Goal: Task Accomplishment & Management: Complete application form

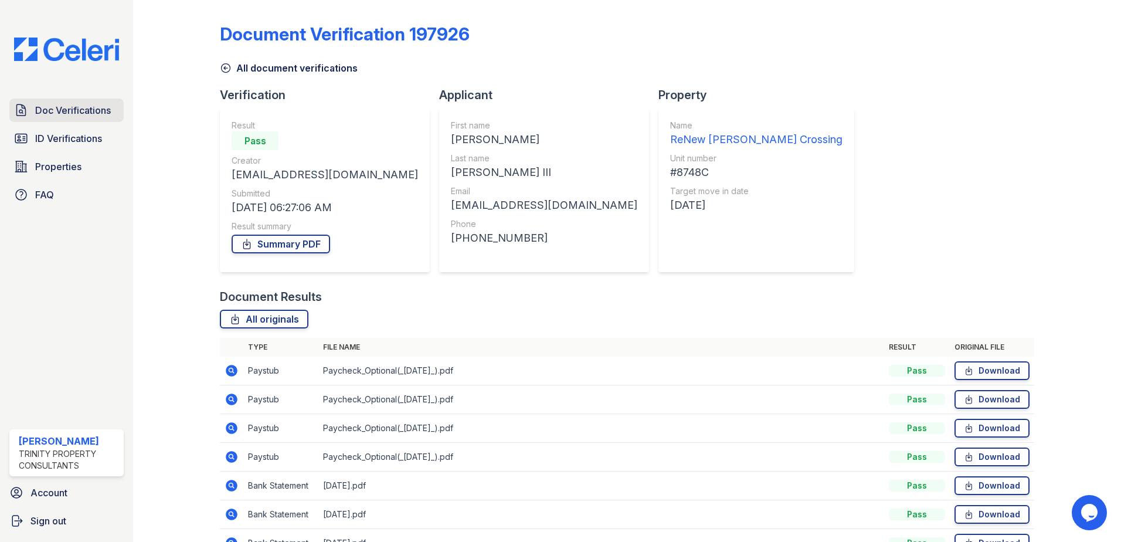
scroll to position [67, 0]
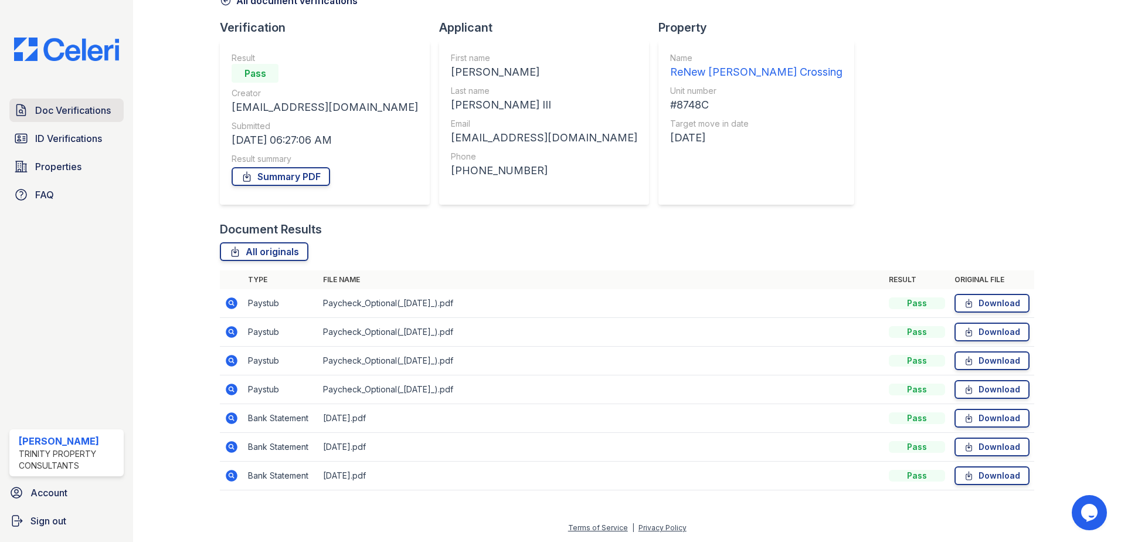
click at [62, 113] on span "Doc Verifications" at bounding box center [73, 110] width 76 height 14
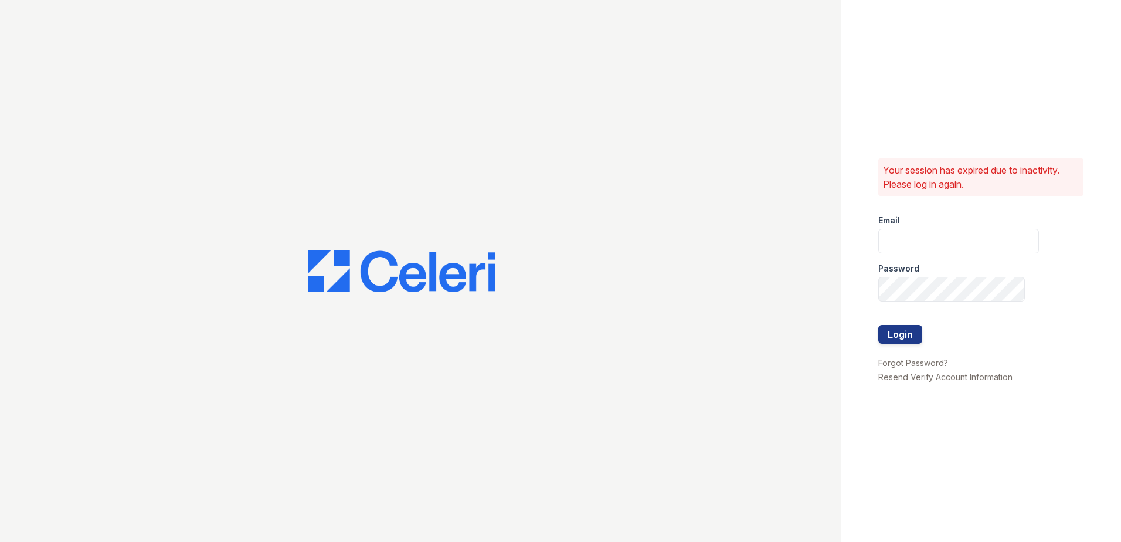
type input "vdardon@trinity-pm.com"
click at [899, 335] on button "Login" at bounding box center [900, 334] width 44 height 19
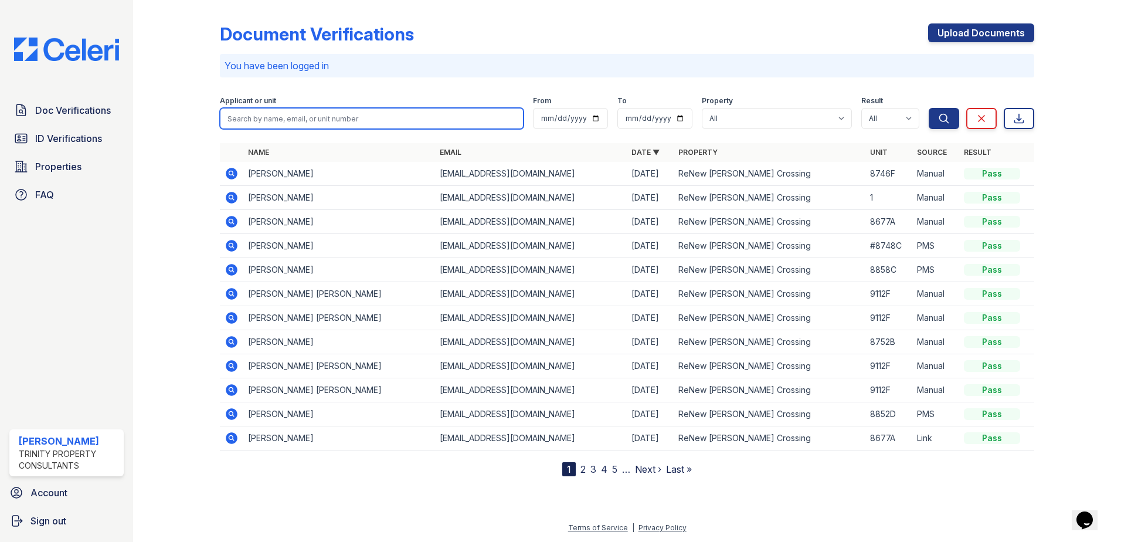
click at [386, 117] on input "search" at bounding box center [372, 118] width 304 height 21
type input "l"
type input "kayla"
click at [929, 108] on button "Search" at bounding box center [944, 118] width 30 height 21
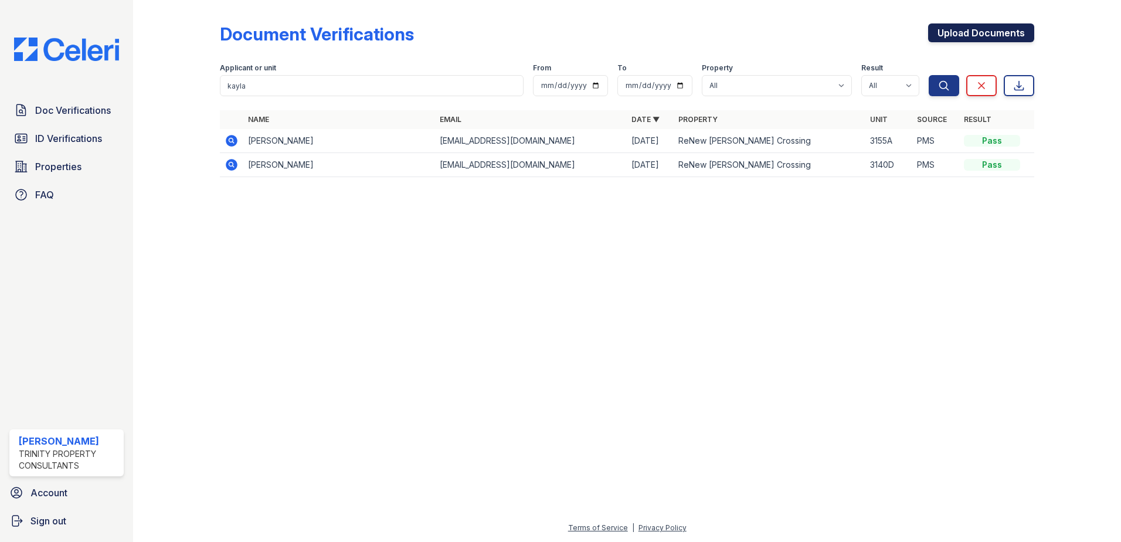
click at [971, 38] on link "Upload Documents" at bounding box center [981, 32] width 106 height 19
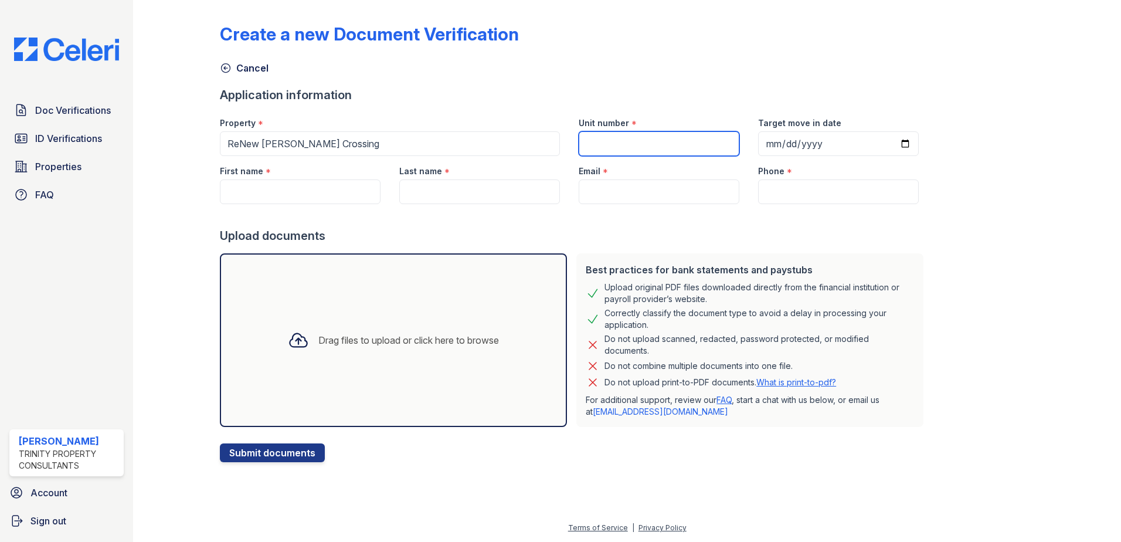
click at [587, 144] on input "Unit number" at bounding box center [659, 143] width 161 height 25
type input "9050D"
click at [821, 147] on input "Target move in date" at bounding box center [838, 143] width 161 height 25
click at [900, 143] on input "Target move in date" at bounding box center [838, 143] width 161 height 25
click at [895, 144] on input "Target move in date" at bounding box center [838, 143] width 161 height 25
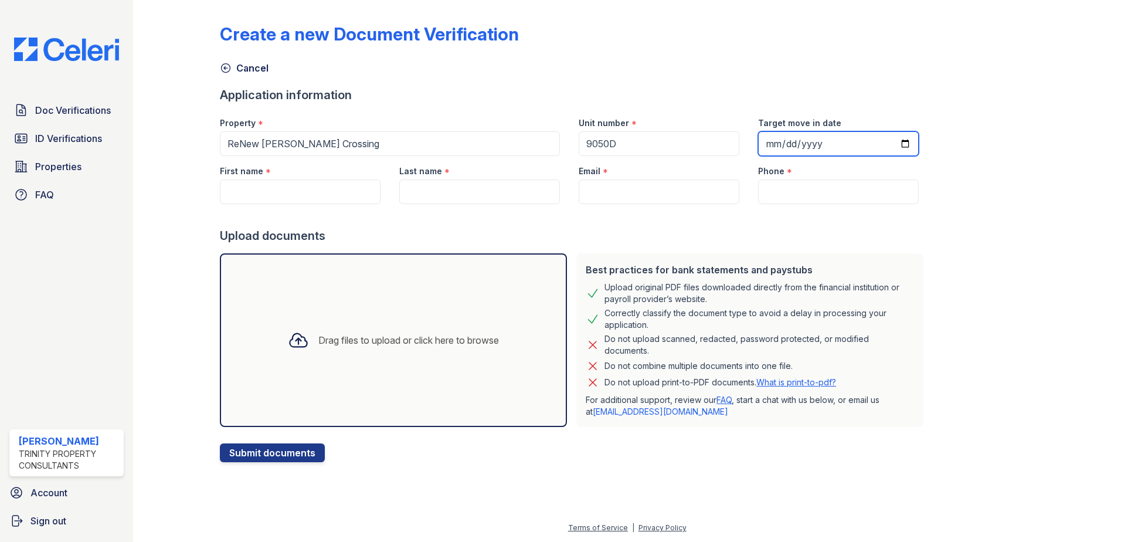
type input "[DATE]"
click at [714, 78] on div "Create a new Document Verification Cancel Application information Property * Re…" at bounding box center [627, 233] width 814 height 457
click at [285, 183] on input "First name" at bounding box center [300, 191] width 161 height 25
type input "Kayla"
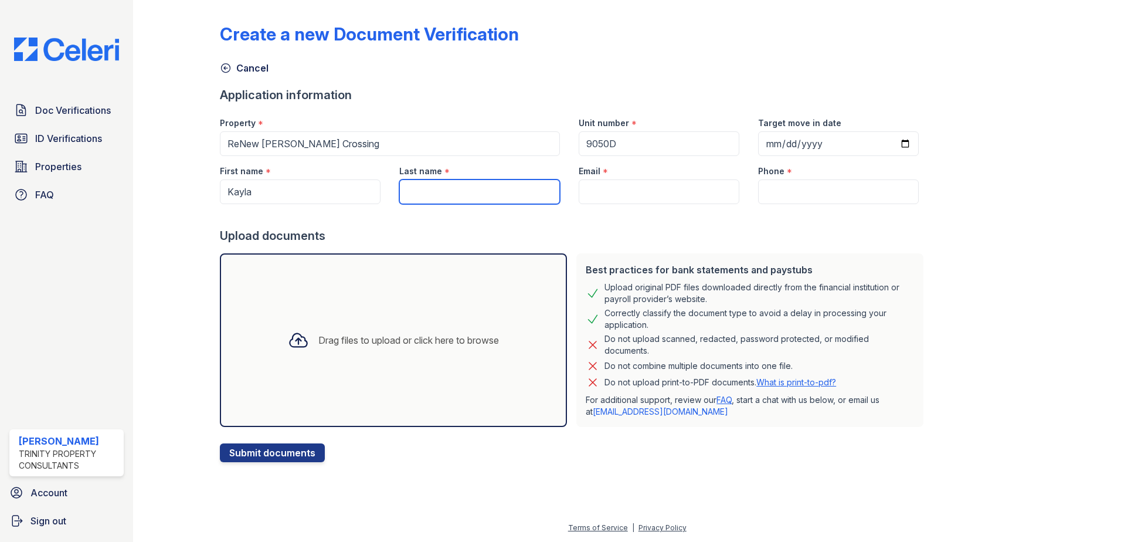
click at [505, 188] on input "Last name" at bounding box center [479, 191] width 161 height 25
type input "[PERSON_NAME]"
paste input "[EMAIL_ADDRESS][DOMAIN_NAME]"
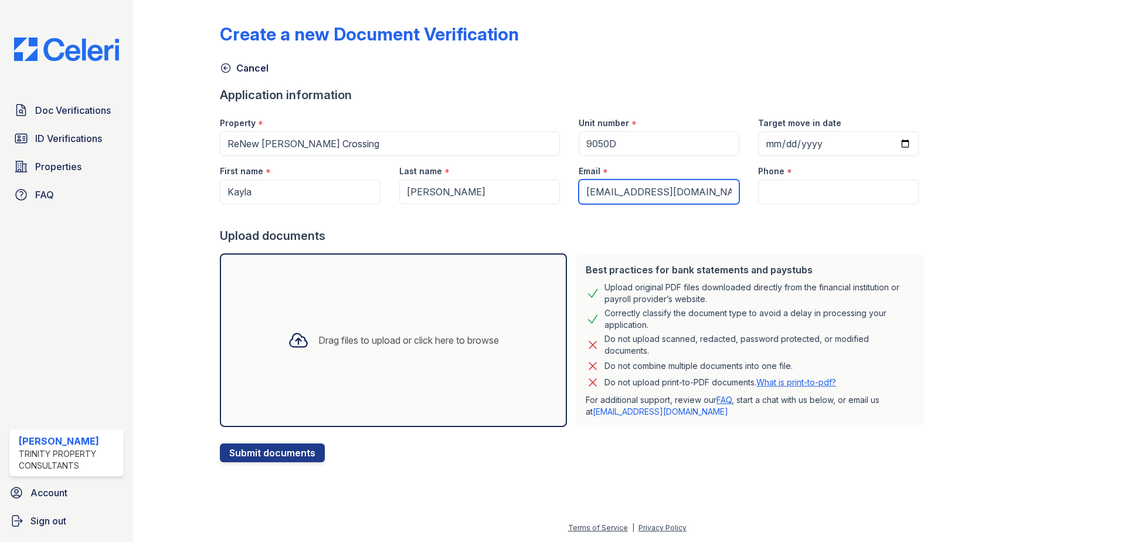
type input "[EMAIL_ADDRESS][DOMAIN_NAME]"
click at [781, 188] on input "Phone" at bounding box center [838, 191] width 161 height 25
paste input "[PHONE_NUMBER]"
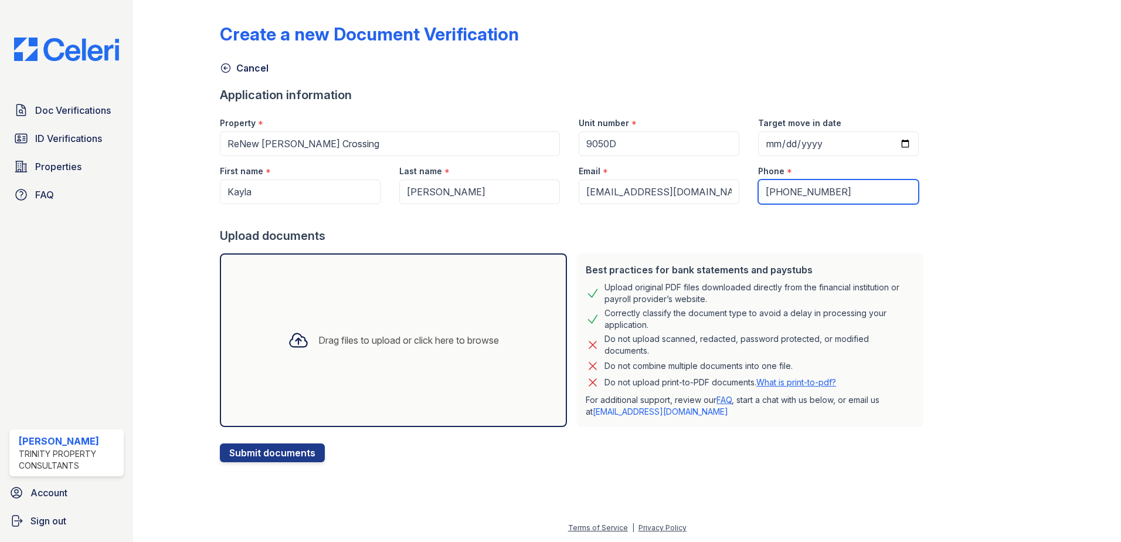
type input "[PHONE_NUMBER]"
click at [362, 361] on div "Drag files to upload or click here to browse" at bounding box center [393, 340] width 347 height 174
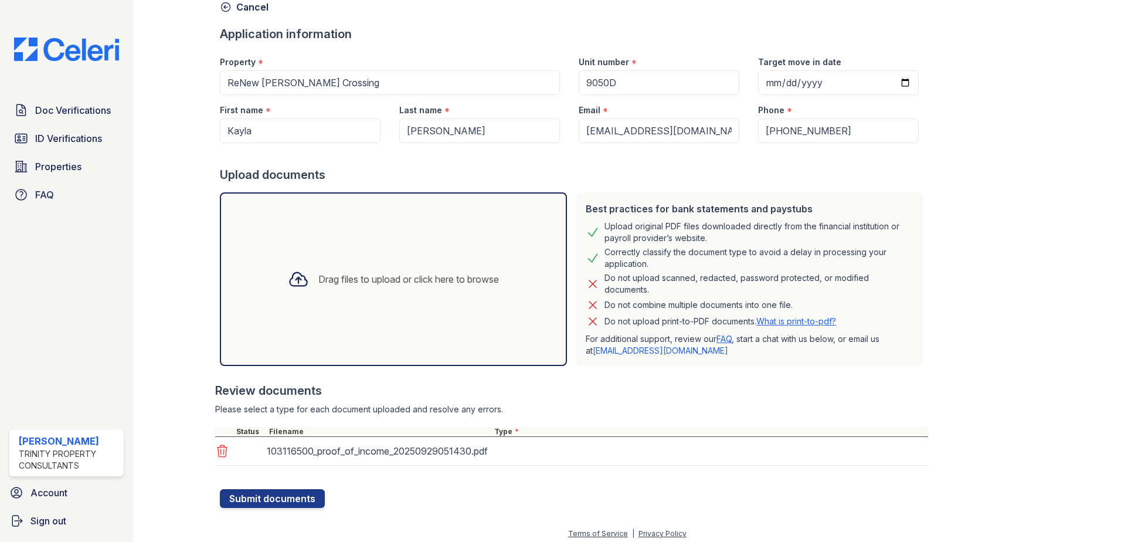
scroll to position [67, 0]
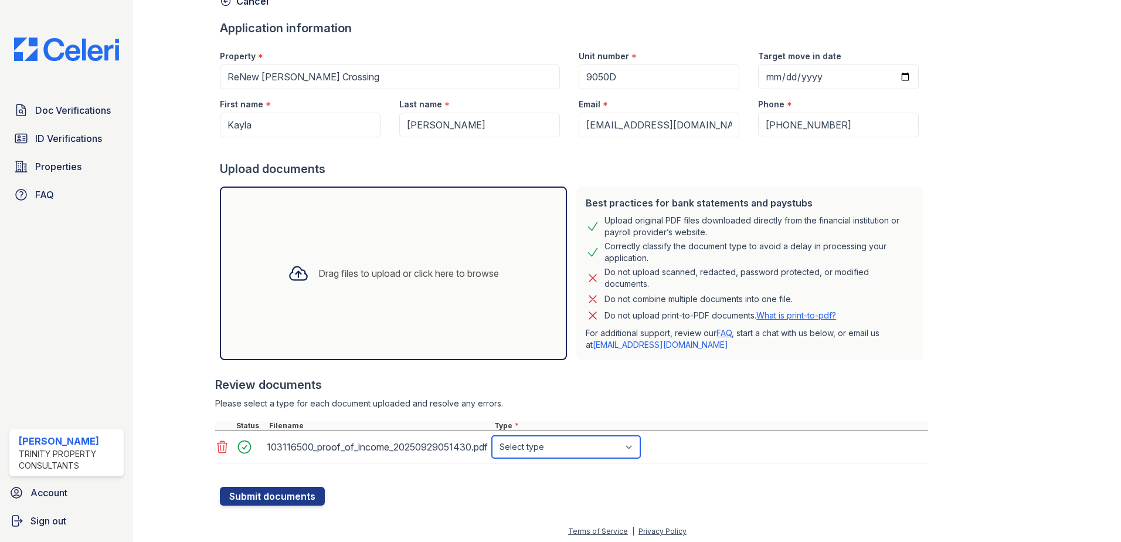
click at [526, 450] on select "Select type Paystub Bank Statement Offer Letter Tax Documents Benefit Award Let…" at bounding box center [566, 447] width 148 height 22
select select "paystub"
click at [492, 436] on select "Select type Paystub Bank Statement Offer Letter Tax Documents Benefit Award Let…" at bounding box center [566, 447] width 148 height 22
click at [308, 501] on button "Submit documents" at bounding box center [272, 496] width 105 height 19
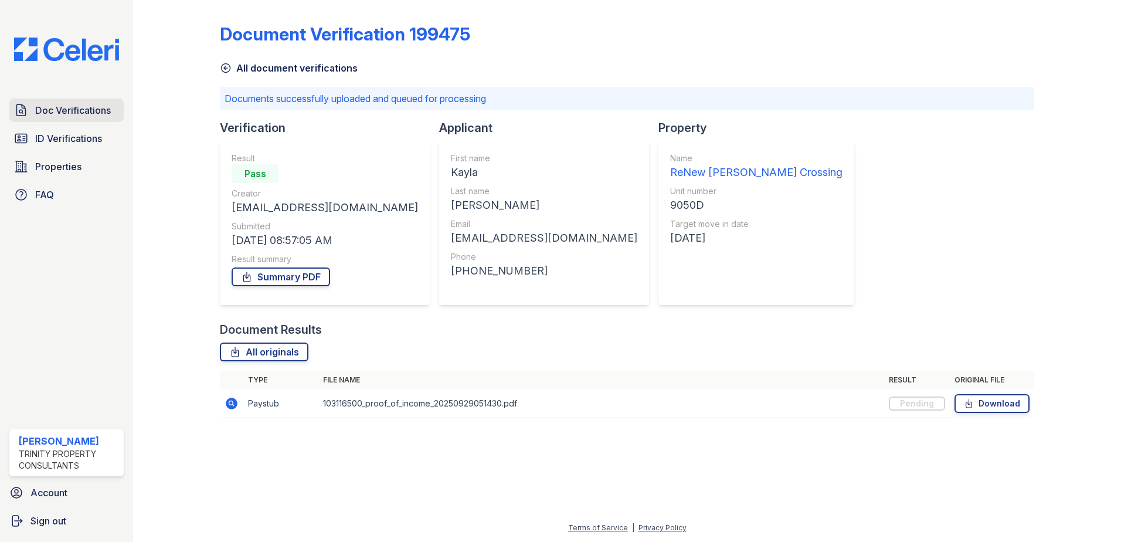
click at [64, 110] on span "Doc Verifications" at bounding box center [73, 110] width 76 height 14
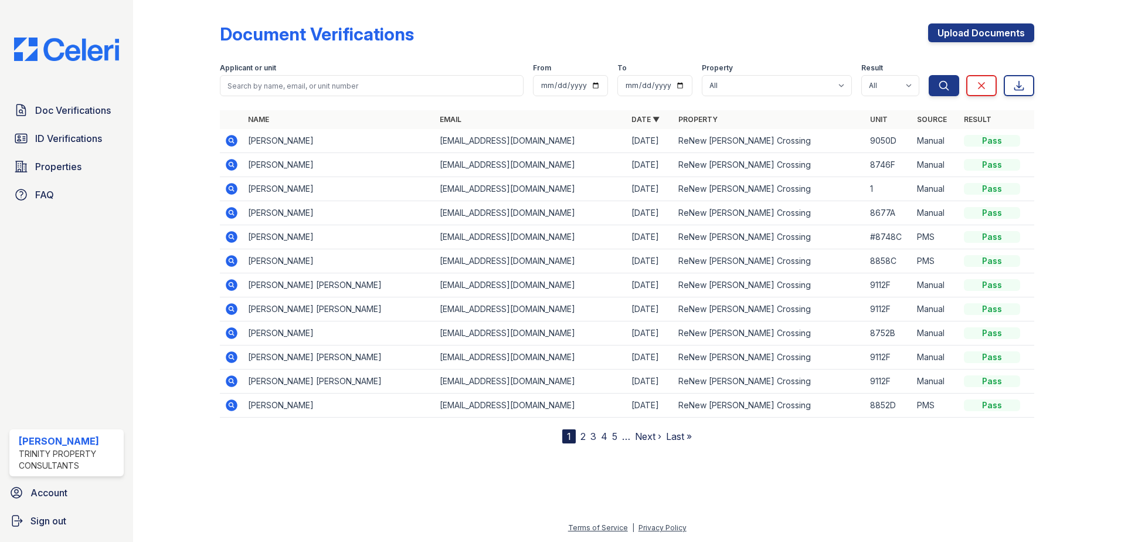
click at [232, 143] on icon at bounding box center [232, 141] width 12 height 12
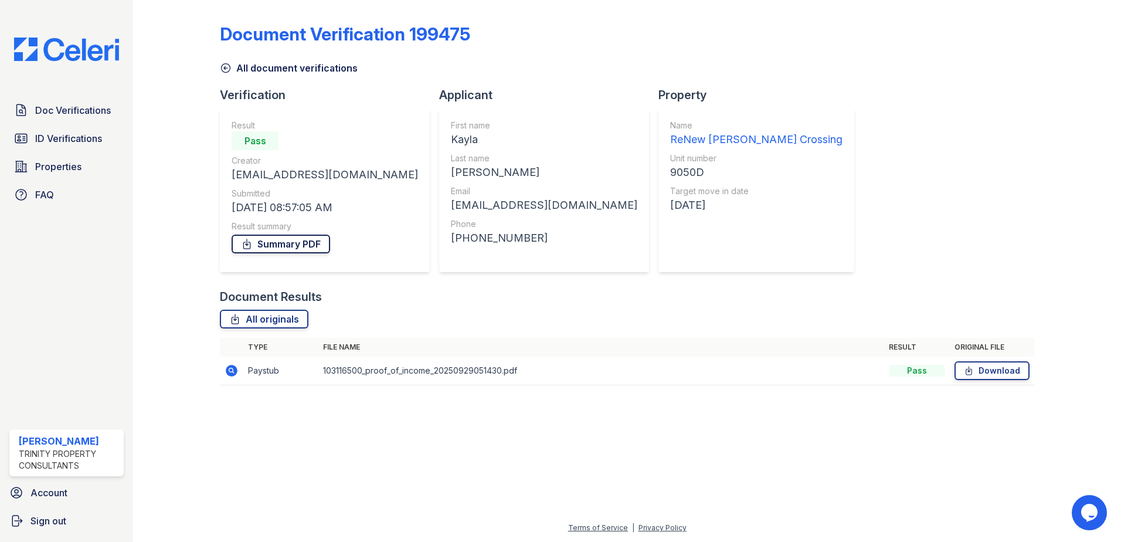
click at [295, 243] on link "Summary PDF" at bounding box center [281, 243] width 98 height 19
